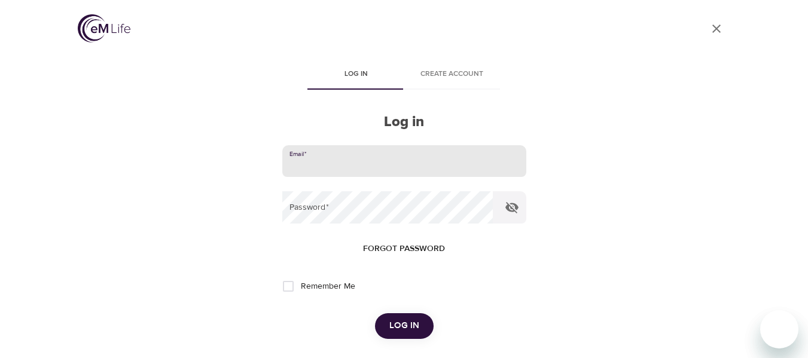
click at [446, 160] on input "email" at bounding box center [404, 161] width 244 height 32
type input "johnemac@cox.net"
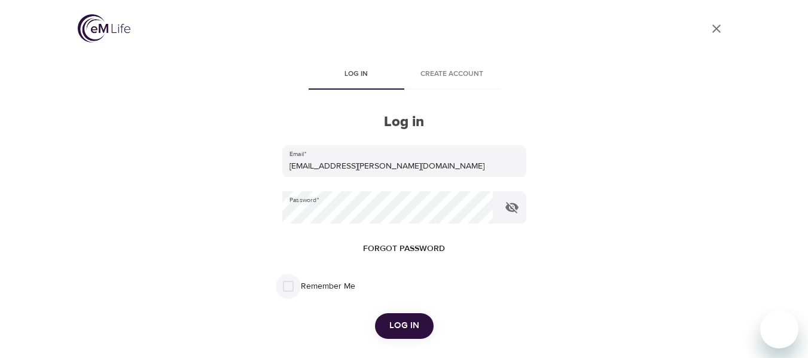
click at [292, 286] on input "Remember Me" at bounding box center [288, 286] width 25 height 25
checkbox input "true"
click at [410, 324] on span "Log in" at bounding box center [404, 326] width 30 height 16
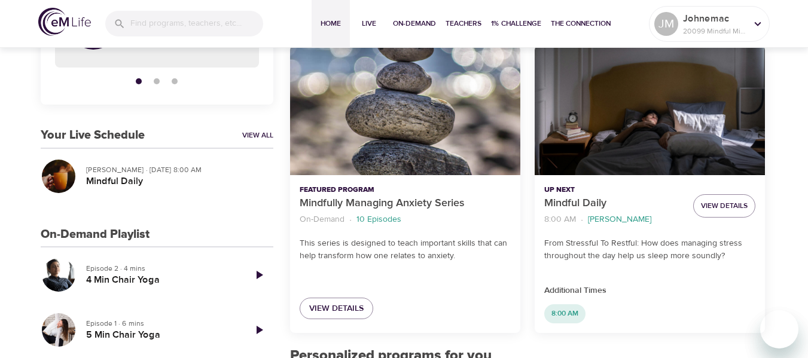
scroll to position [239, 0]
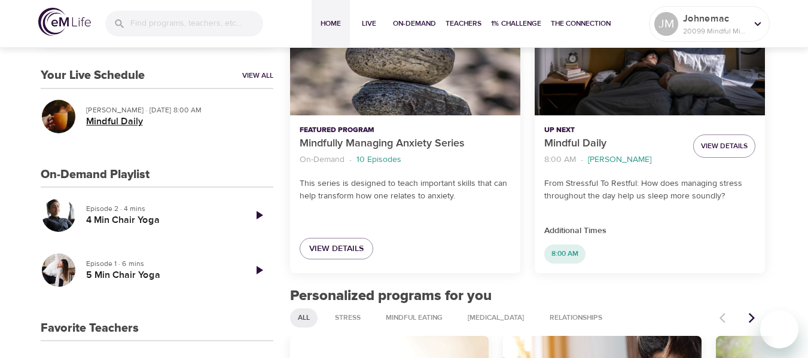
click at [139, 116] on h5 "Mindful Daily" at bounding box center [175, 121] width 178 height 13
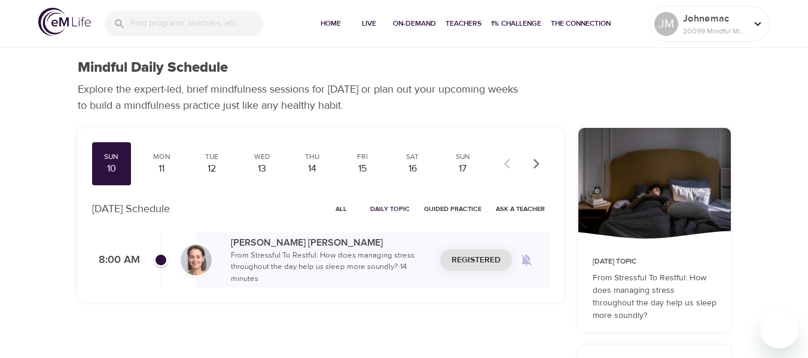
checkbox input "true"
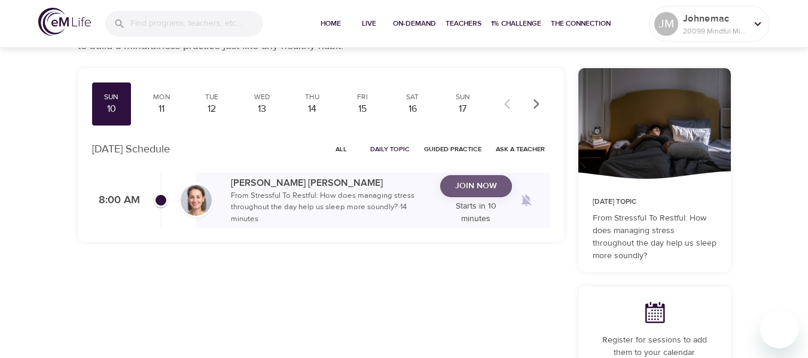
click at [460, 187] on span "Join Now" at bounding box center [476, 186] width 42 height 15
